Goal: Information Seeking & Learning: Learn about a topic

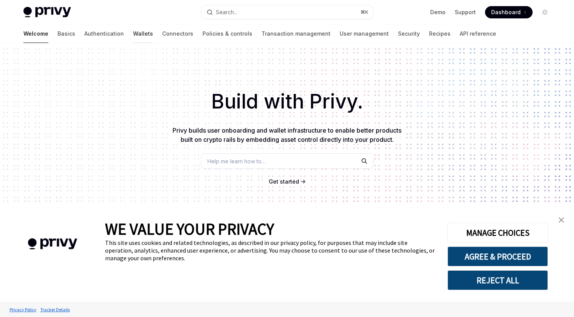
click at [133, 36] on link "Wallets" at bounding box center [143, 34] width 20 height 18
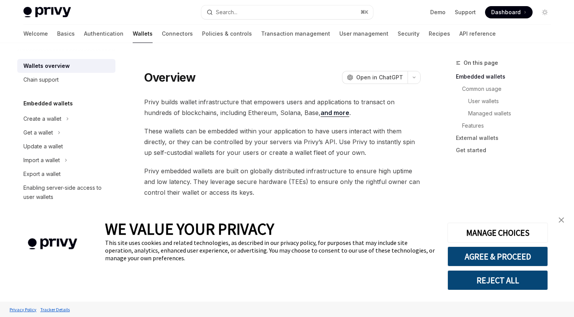
click at [566, 219] on link "close banner" at bounding box center [561, 220] width 15 height 15
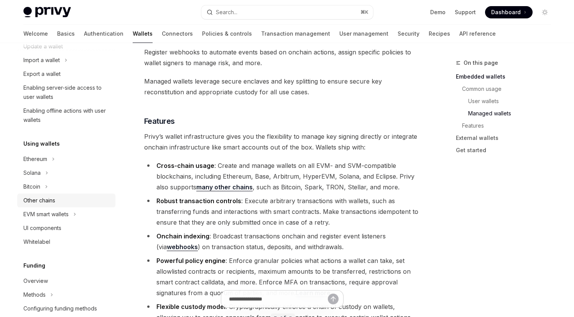
scroll to position [106, 0]
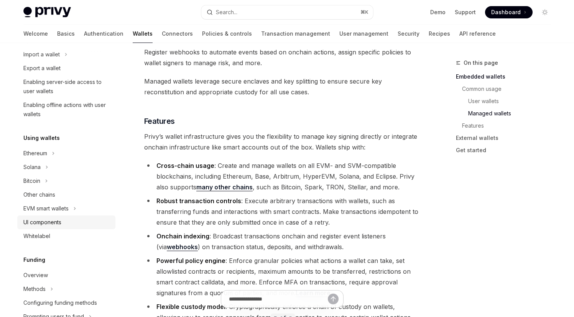
click at [75, 229] on link "UI components" at bounding box center [66, 223] width 98 height 14
type textarea "*"
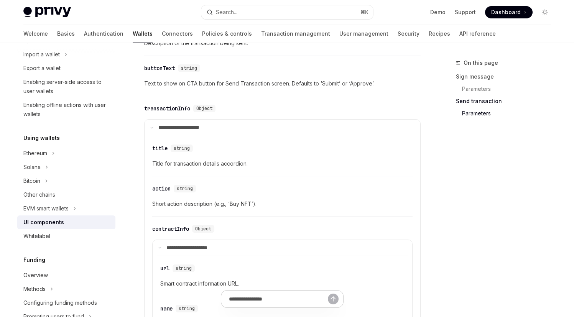
scroll to position [1009, 0]
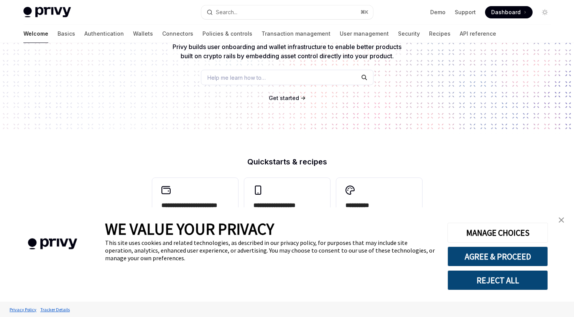
scroll to position [89, 0]
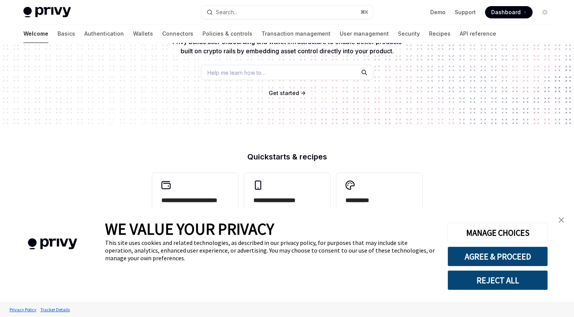
click at [563, 219] on img "close banner" at bounding box center [561, 220] width 5 height 5
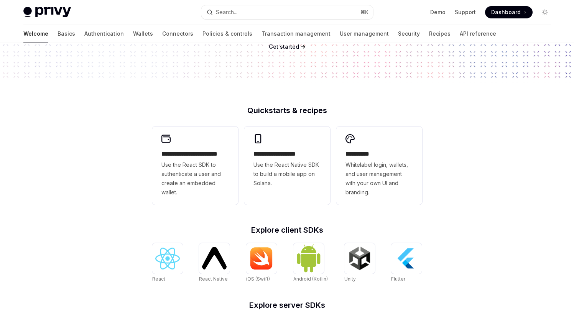
scroll to position [0, 0]
